Goal: Find specific page/section

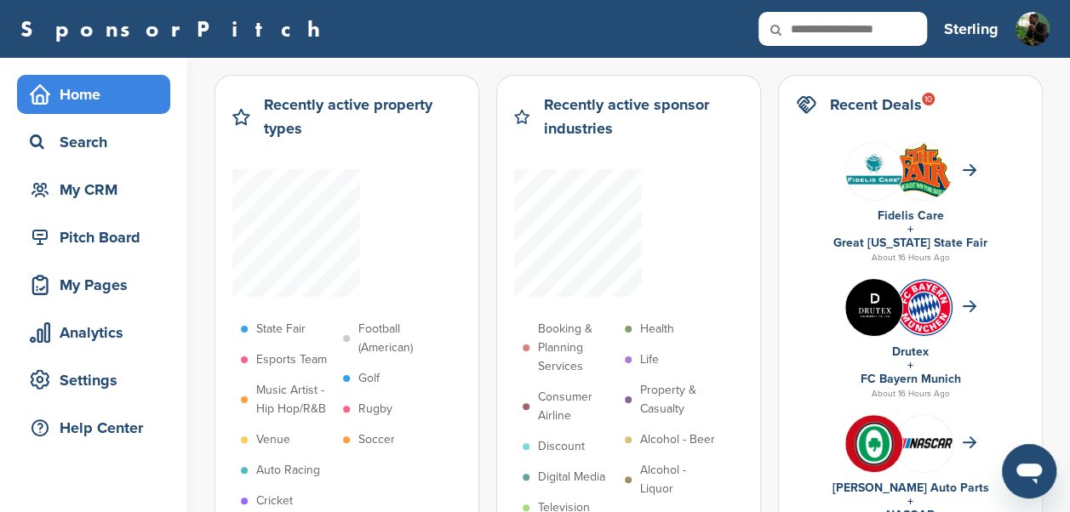
click at [824, 37] on input "text" at bounding box center [842, 29] width 168 height 34
type input "***"
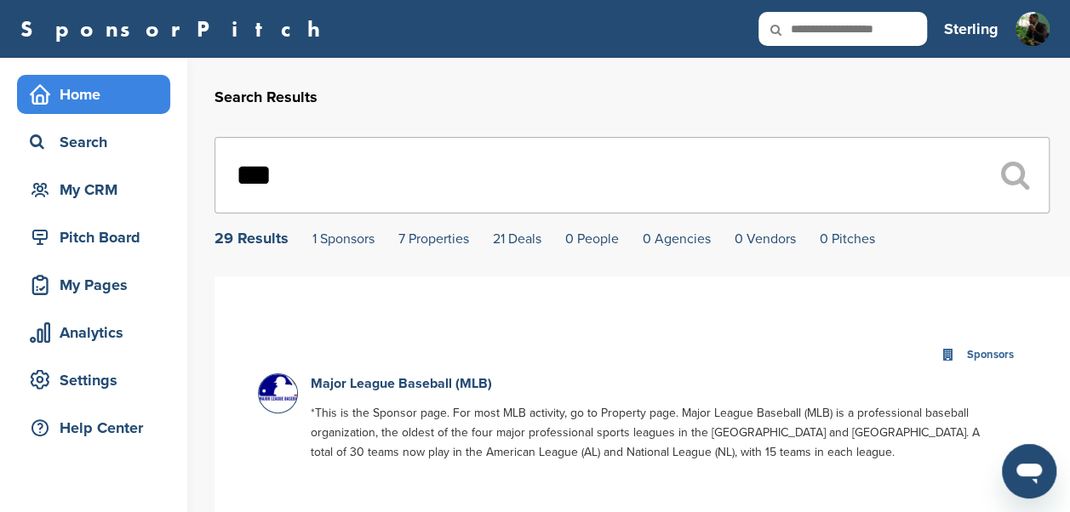
click at [58, 102] on div "Home" at bounding box center [98, 94] width 145 height 31
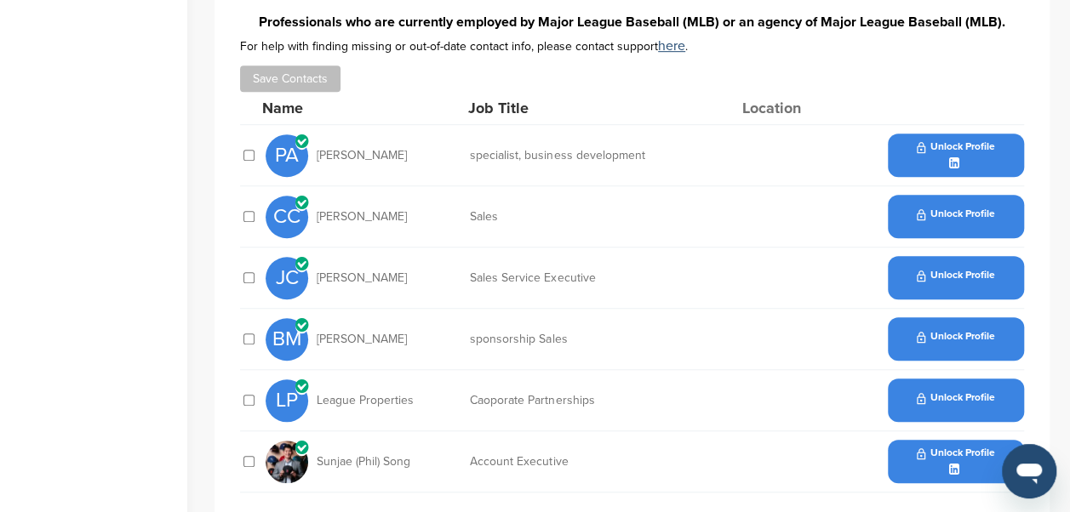
scroll to position [521, 0]
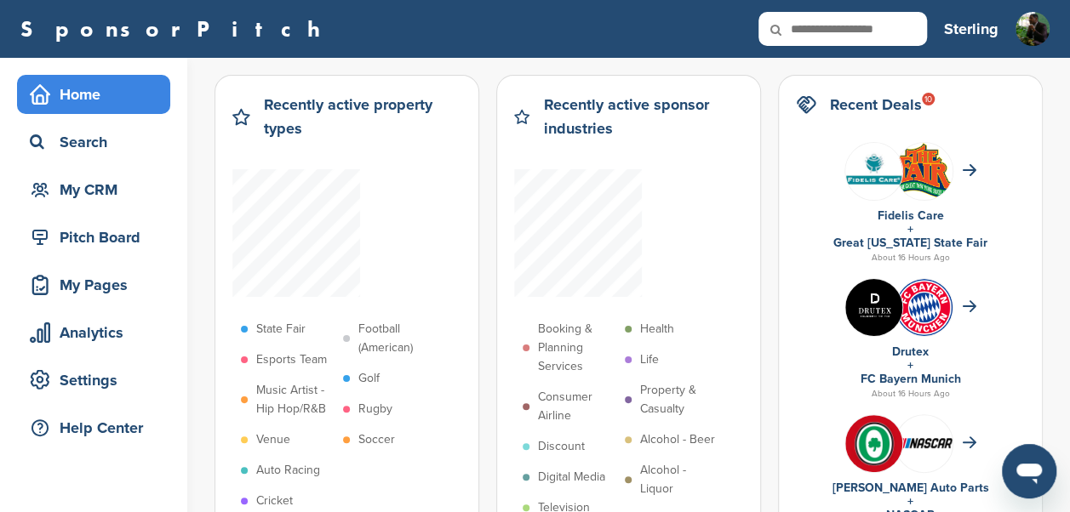
click at [863, 169] on img at bounding box center [873, 171] width 57 height 57
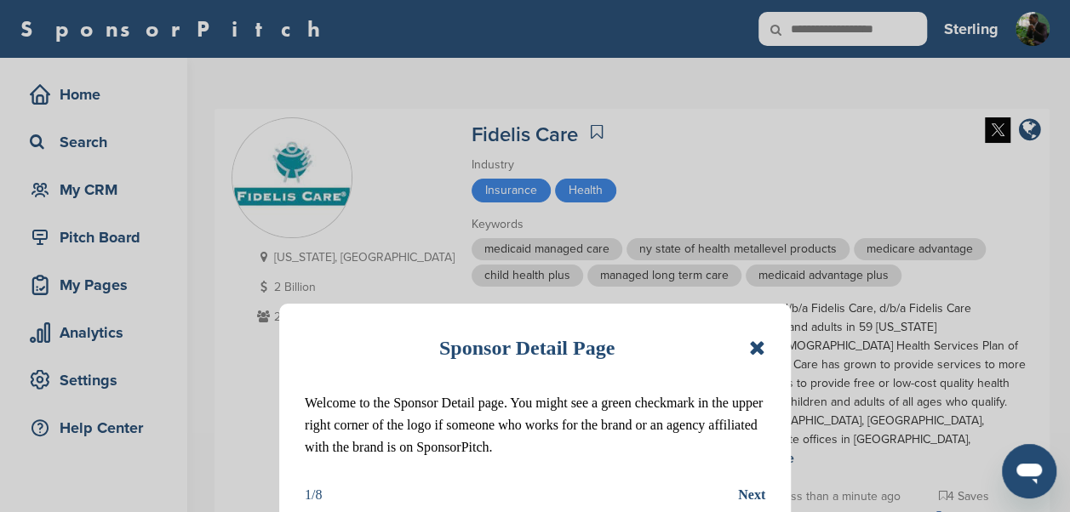
click at [759, 347] on icon at bounding box center [757, 348] width 16 height 20
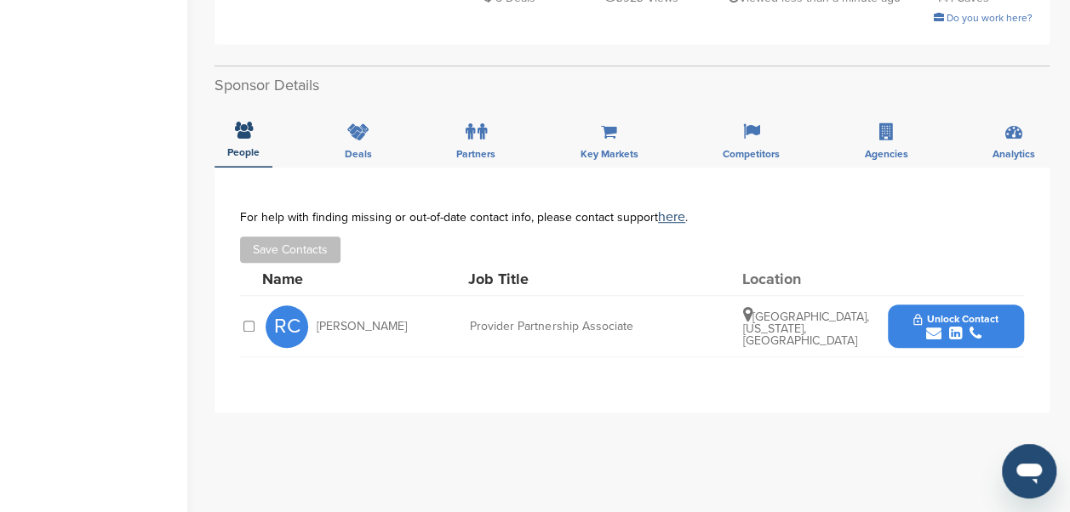
scroll to position [512, 0]
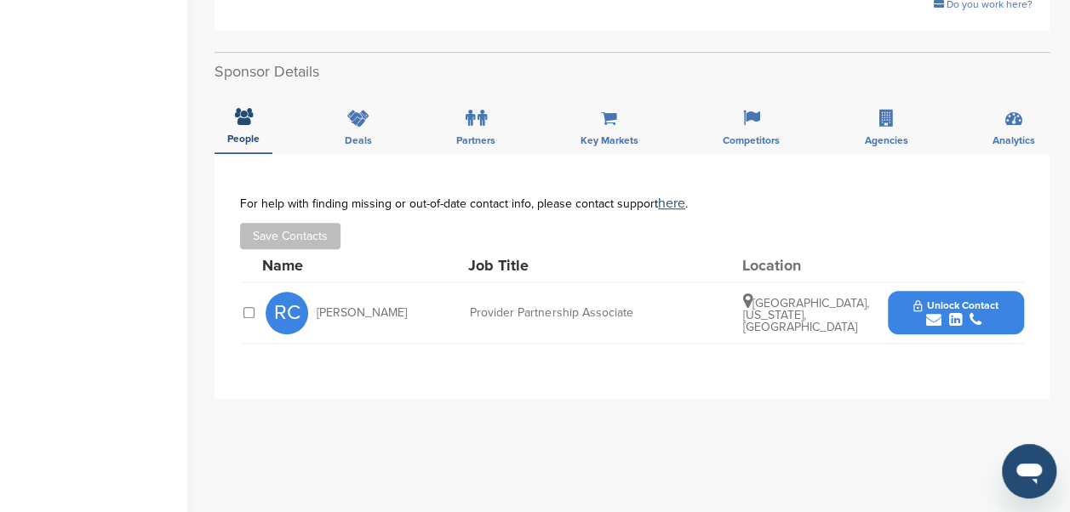
click at [968, 300] on span "Unlock Contact" at bounding box center [955, 306] width 84 height 12
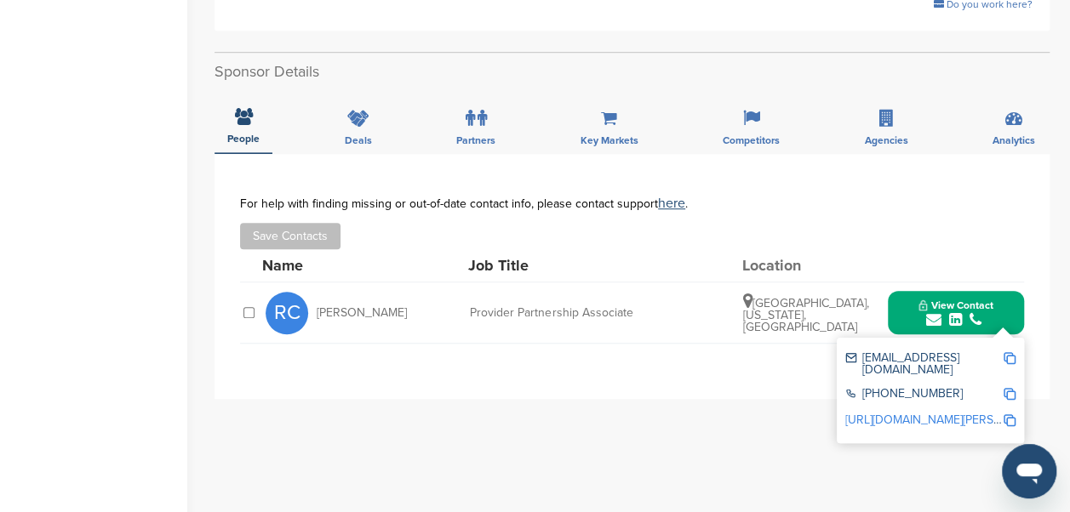
click at [1013, 352] on img at bounding box center [1009, 358] width 12 height 12
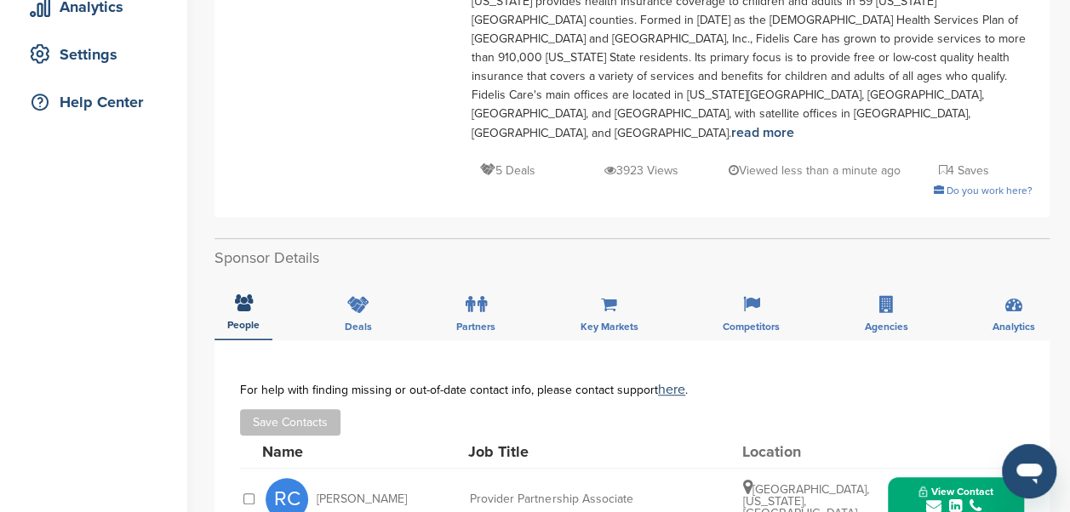
scroll to position [322, 0]
